Goal: Task Accomplishment & Management: Complete application form

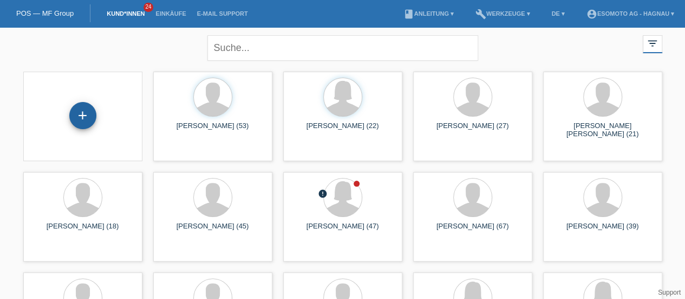
click at [86, 114] on div "+" at bounding box center [83, 115] width 26 height 18
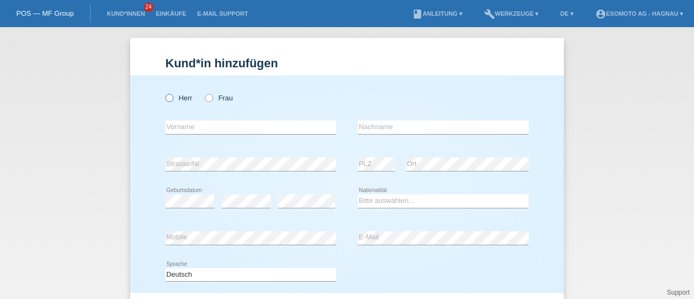
click at [164, 92] on icon at bounding box center [164, 92] width 0 height 0
click at [168, 98] on input "Herr" at bounding box center [168, 97] width 7 height 7
radio input "true"
click at [196, 128] on input "text" at bounding box center [250, 127] width 171 height 14
type input "Tayfun"
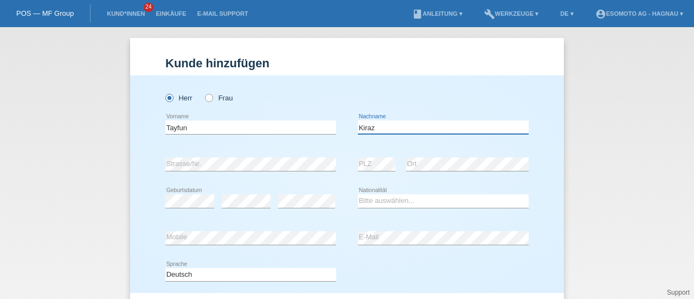
type input "Kiraz"
click at [144, 149] on div "Herr Frau Tayfun error Vorname C" at bounding box center [346, 183] width 433 height 217
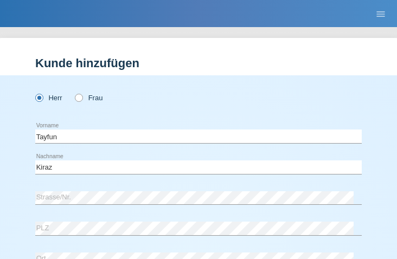
click at [215, 31] on div "Kund*in hinzufügen Kunde hinzufügen Kundin hinzufügen Herr Frau Tayfun error Vo…" at bounding box center [198, 143] width 397 height 232
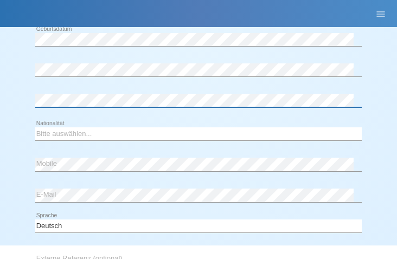
scroll to position [257, 0]
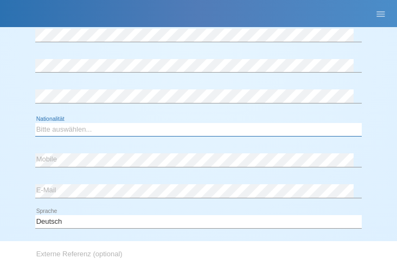
click at [54, 130] on select "Bitte auswählen... Schweiz Deutschland Liechtenstein Österreich ------------ Af…" at bounding box center [198, 129] width 326 height 13
select select "CH"
click at [35, 123] on select "Bitte auswählen... Schweiz Deutschland Liechtenstein Österreich ------------ Af…" at bounding box center [198, 129] width 326 height 13
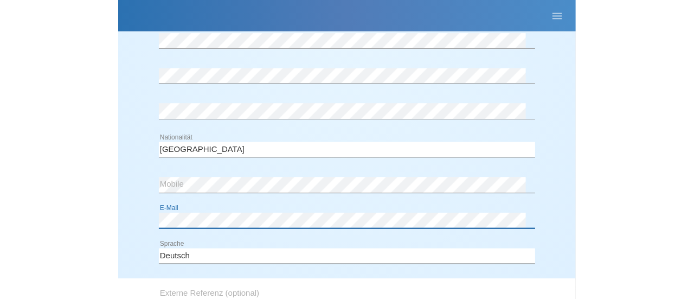
scroll to position [394, 0]
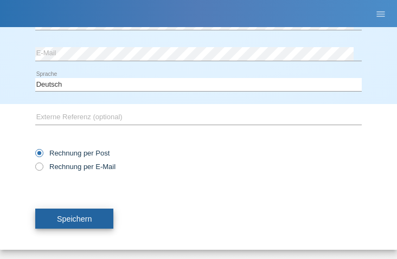
click at [92, 212] on button "Speichern" at bounding box center [74, 219] width 78 height 21
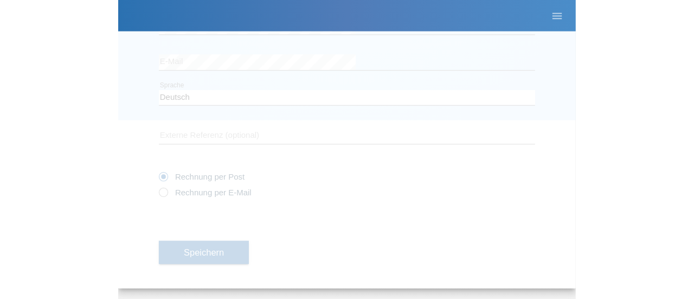
scroll to position [117, 0]
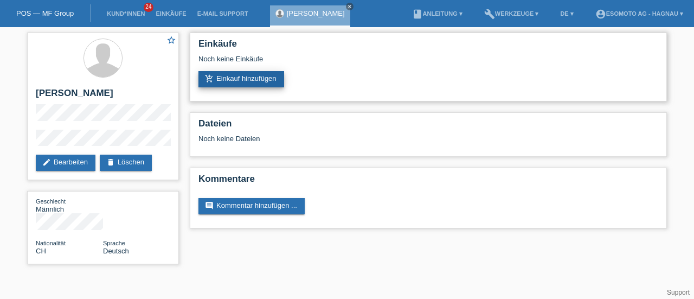
click at [264, 84] on link "add_shopping_cart Einkauf hinzufügen" at bounding box center [241, 79] width 86 height 16
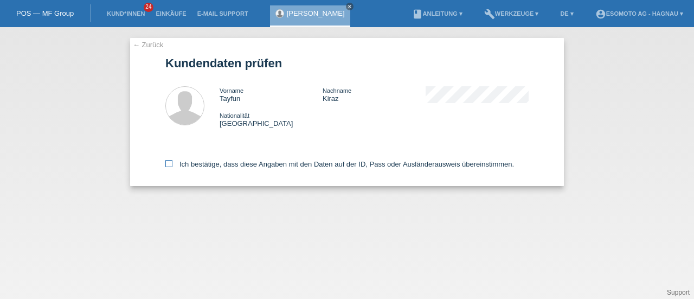
click at [168, 161] on icon at bounding box center [168, 163] width 7 height 7
click at [168, 161] on input "Ich bestätige, dass diese Angaben mit den Daten auf der ID, Pass oder Ausländer…" at bounding box center [168, 163] width 7 height 7
checkbox input "true"
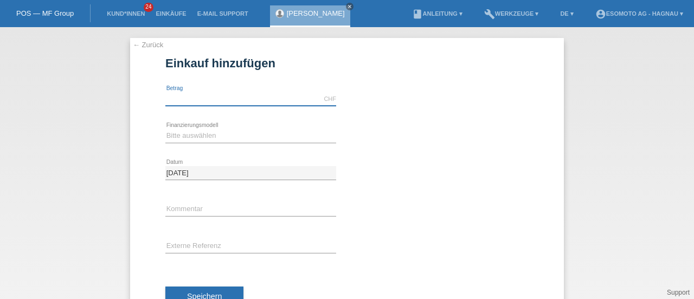
click at [206, 99] on input "text" at bounding box center [250, 99] width 171 height 14
type input "7600.00"
click at [195, 136] on select "Bitte auswählen Fixe Raten Kauf auf Rechnung mit Teilzahlungsoption" at bounding box center [250, 135] width 171 height 13
select select "69"
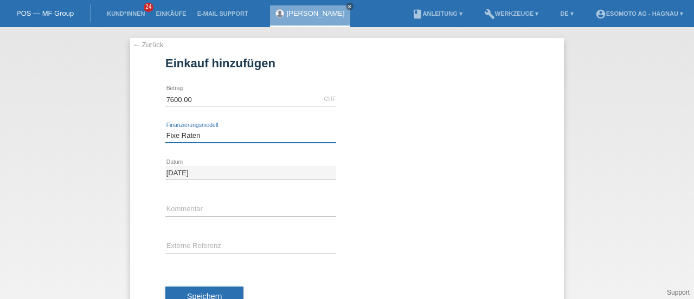
click at [165, 129] on select "Bitte auswählen Fixe Raten Kauf auf Rechnung mit Teilzahlungsoption" at bounding box center [250, 135] width 171 height 13
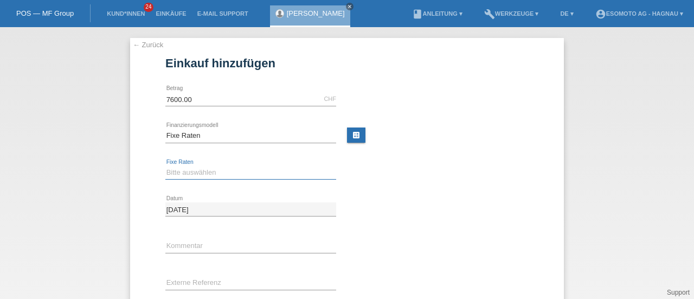
click at [176, 168] on select "Bitte auswählen 12 Raten 24 Raten 36 Raten 48 Raten" at bounding box center [250, 172] width 171 height 13
select select "140"
click at [165, 166] on select "Bitte auswählen 12 Raten 24 Raten 36 Raten 48 Raten" at bounding box center [250, 172] width 171 height 13
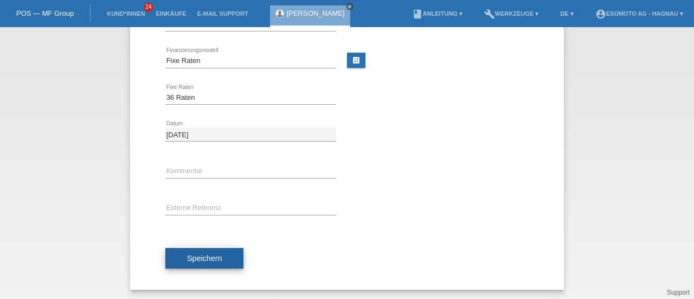
click at [221, 256] on button "Speichern" at bounding box center [204, 258] width 78 height 21
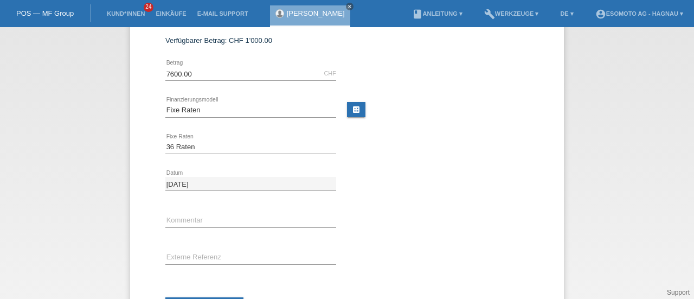
scroll to position [0, 0]
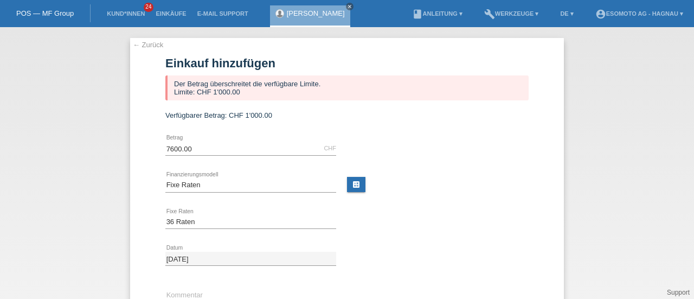
click at [144, 44] on link "← Zurück" at bounding box center [148, 45] width 30 height 8
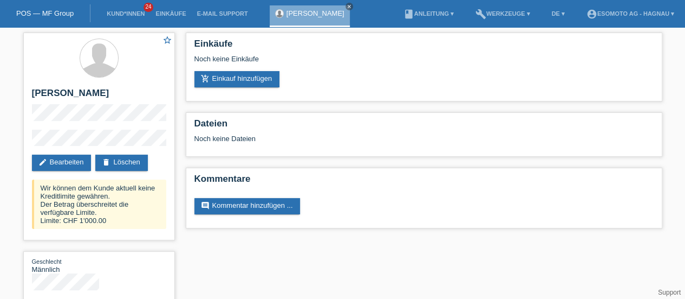
scroll to position [21, 0]
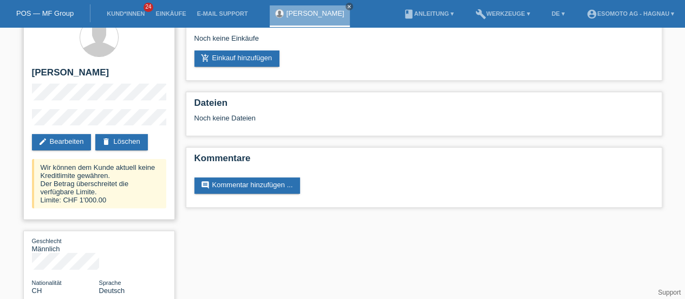
click at [43, 74] on h2 "[PERSON_NAME]" at bounding box center [99, 75] width 134 height 16
copy h2 "Tayfun"
